Goal: Transaction & Acquisition: Book appointment/travel/reservation

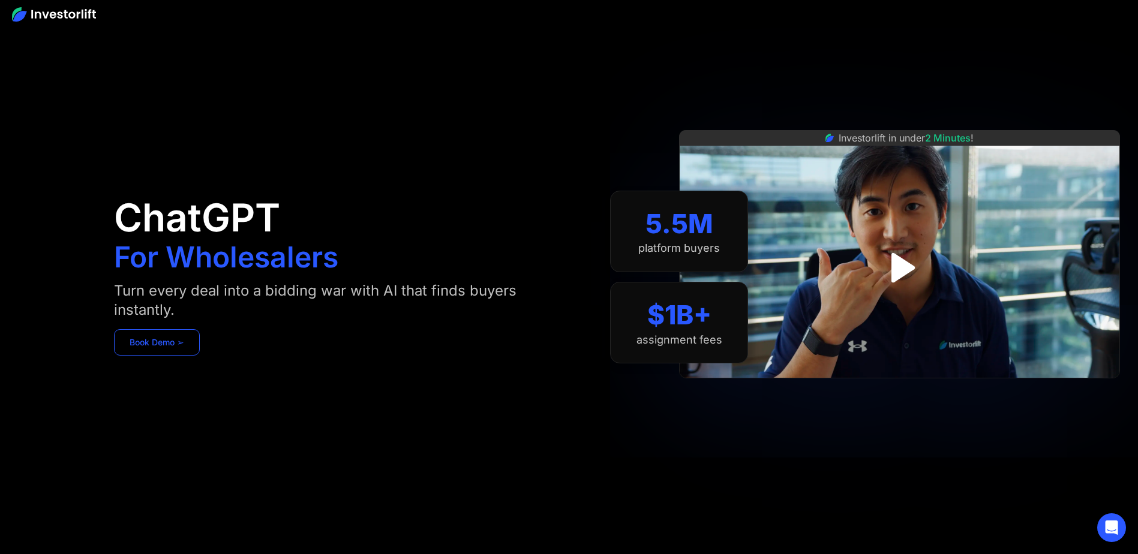
click at [136, 350] on link "Book Demo ➢" at bounding box center [157, 342] width 86 height 26
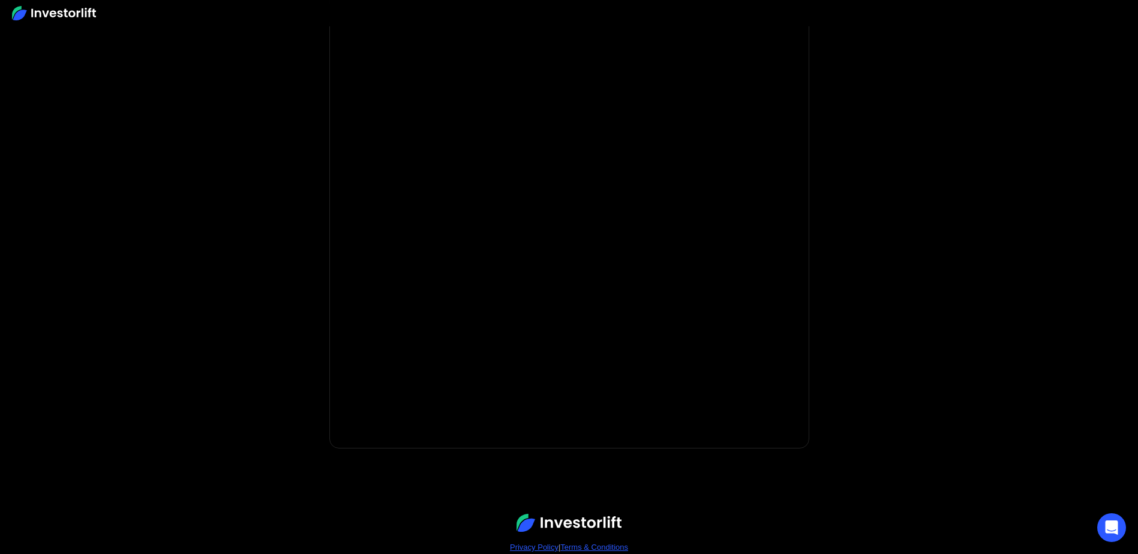
scroll to position [120, 0]
